Goal: Register for event/course

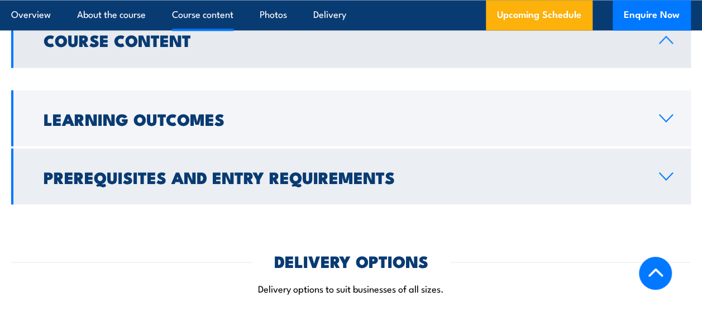
scroll to position [950, 0]
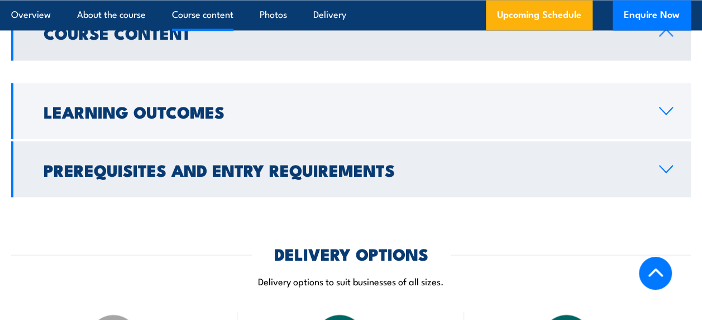
click at [513, 173] on h2 "Prerequisites and Entry Requirements" at bounding box center [343, 168] width 598 height 15
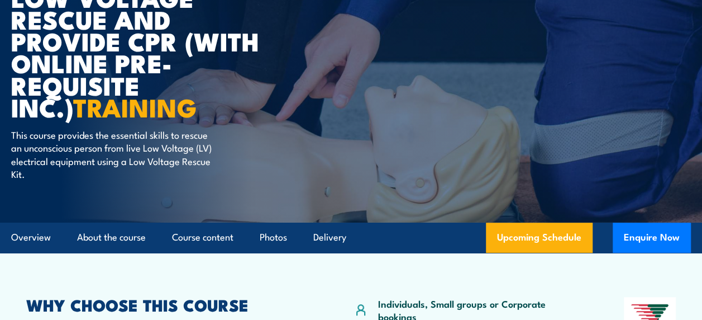
scroll to position [223, 0]
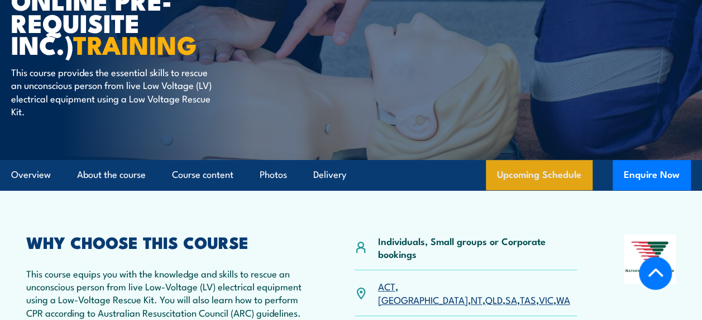
click at [525, 165] on link "Upcoming Schedule" at bounding box center [539, 175] width 107 height 30
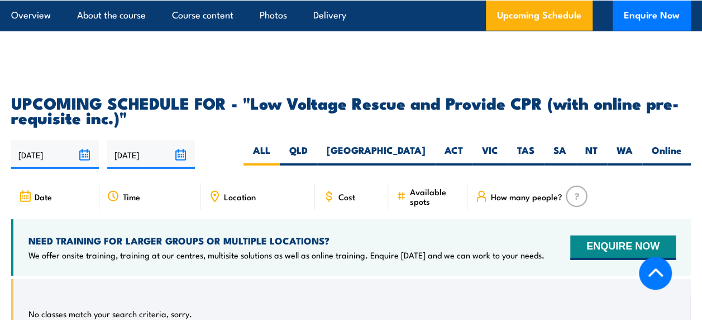
scroll to position [1624, 0]
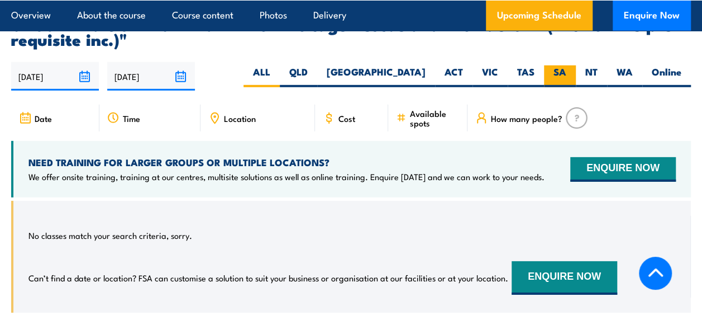
click at [560, 65] on label "SA" at bounding box center [560, 76] width 32 height 22
click at [566, 65] on input "SA" at bounding box center [569, 68] width 7 height 7
radio input "true"
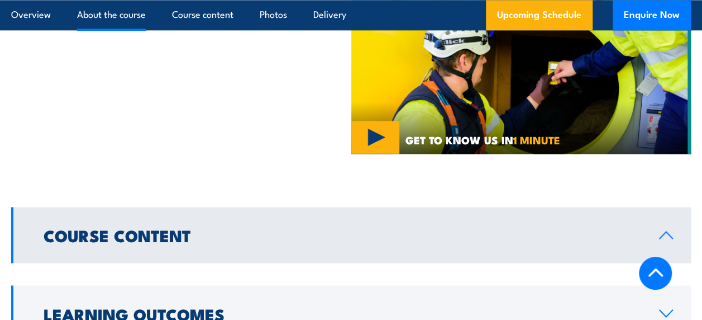
scroll to position [730, 0]
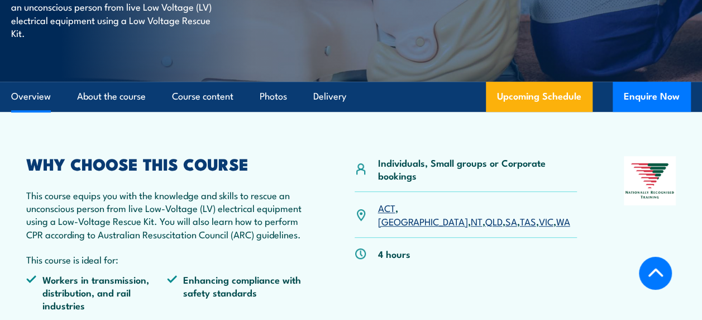
scroll to position [223, 0]
